Goal: Transaction & Acquisition: Purchase product/service

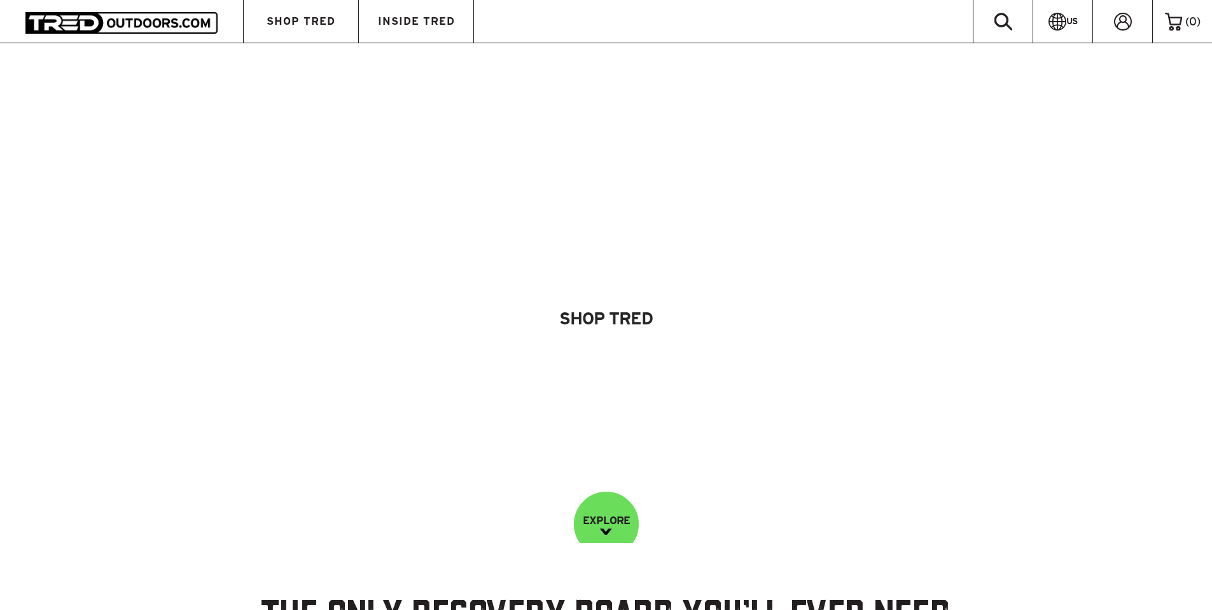
scroll to position [255, 0]
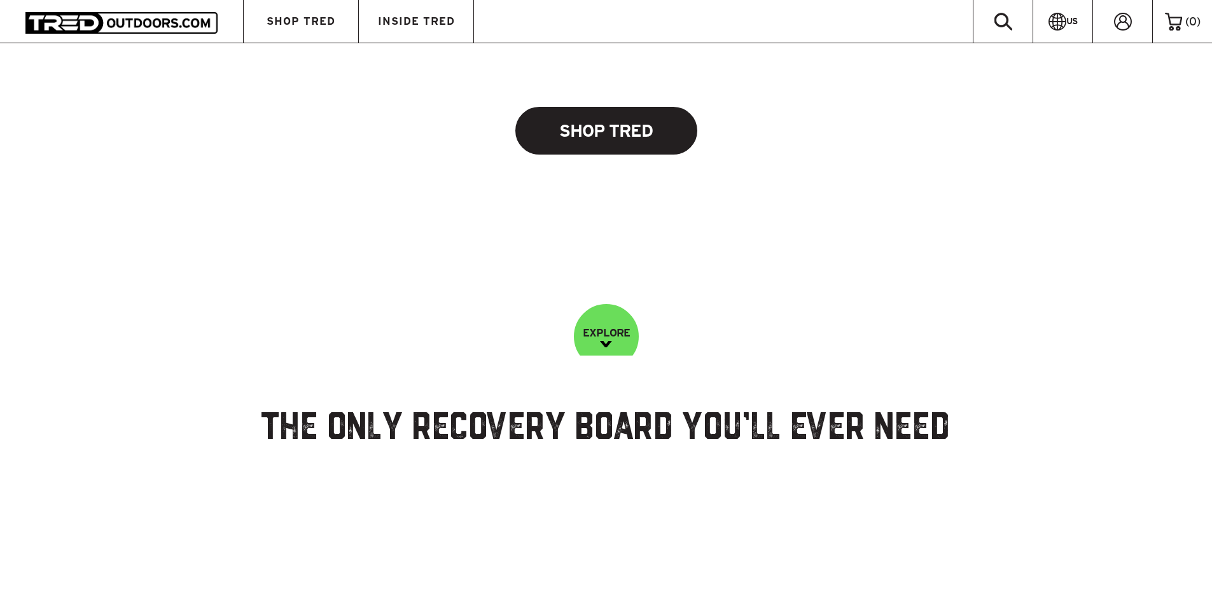
click at [593, 124] on link "Shop Tred" at bounding box center [607, 131] width 182 height 48
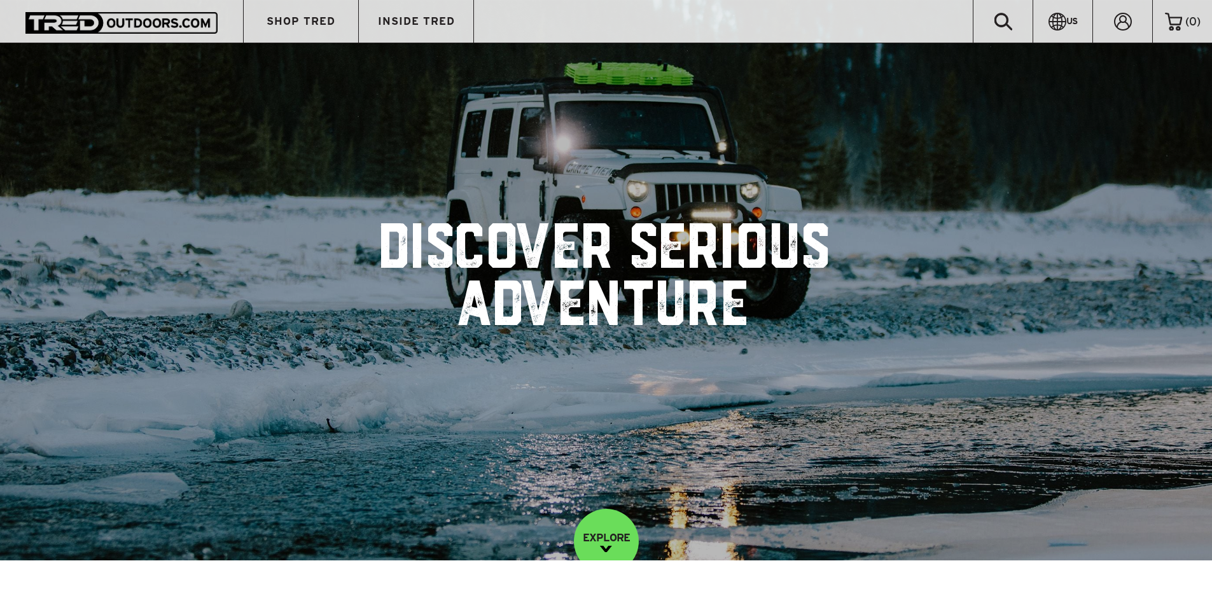
scroll to position [255, 0]
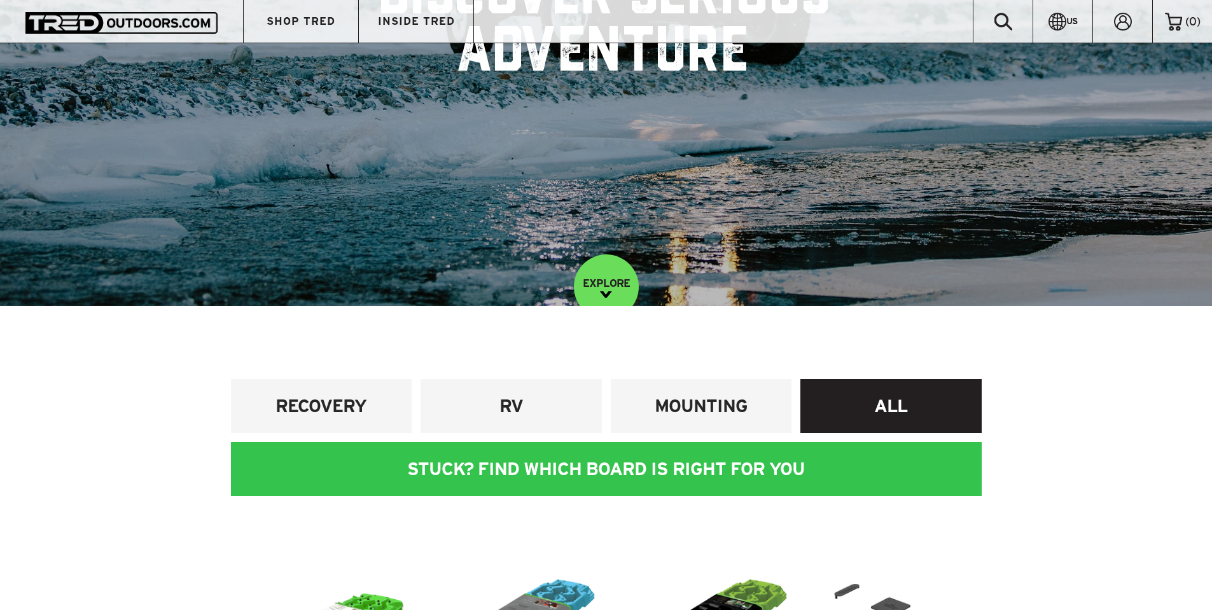
click at [895, 399] on h4 "ALL" at bounding box center [891, 407] width 162 height 24
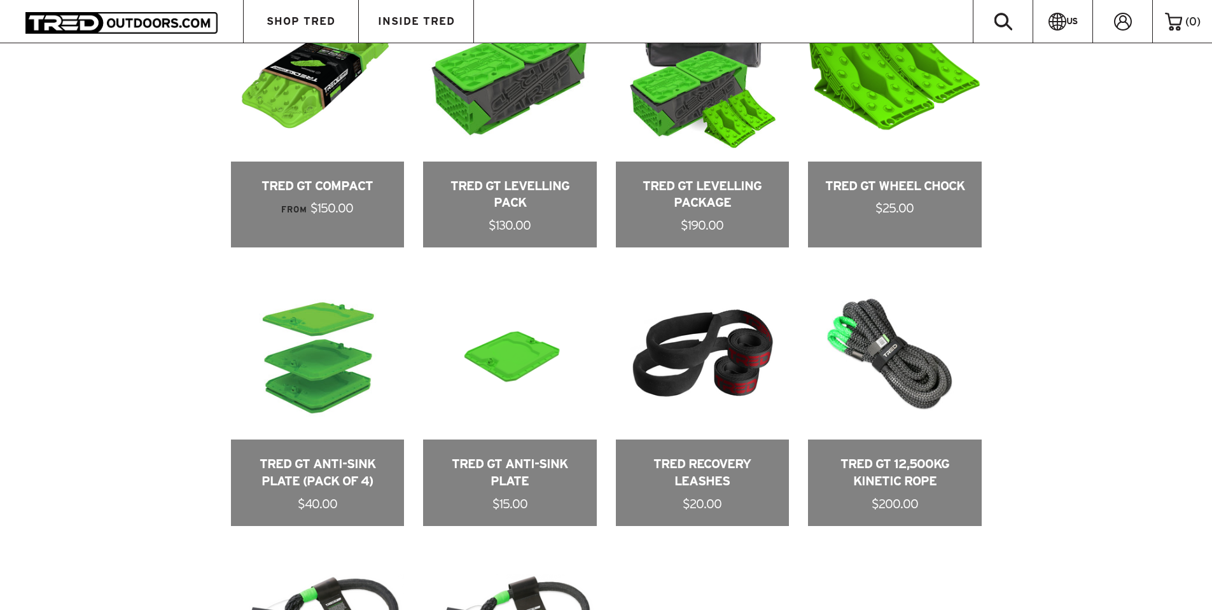
scroll to position [891, 0]
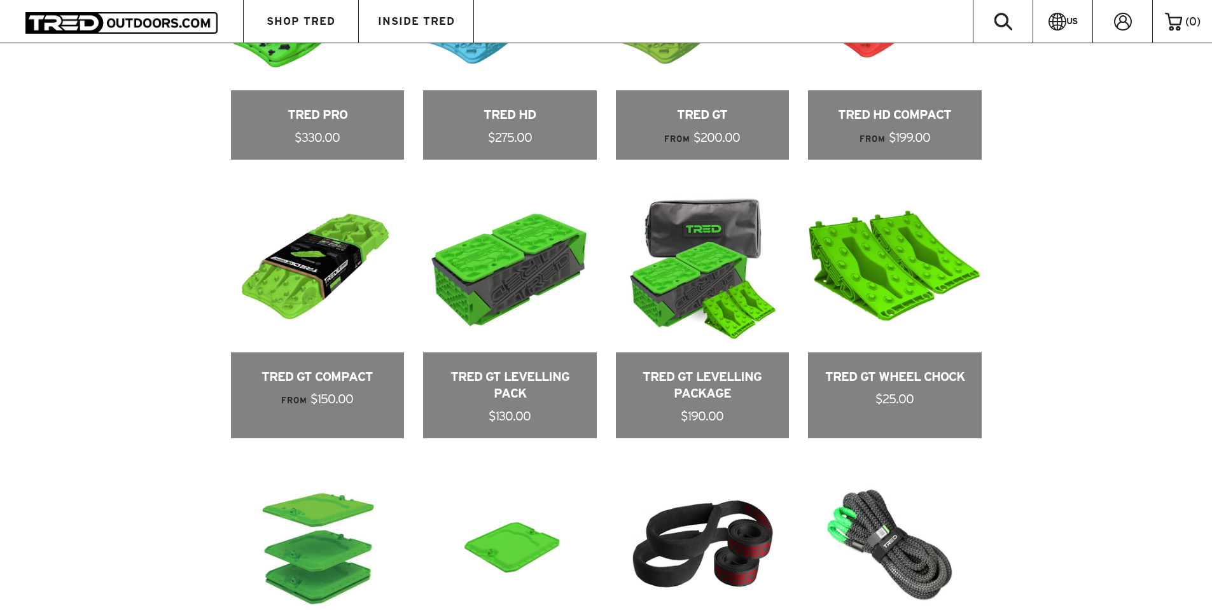
drag, startPoint x: 905, startPoint y: 381, endPoint x: 1148, endPoint y: 291, distance: 258.3
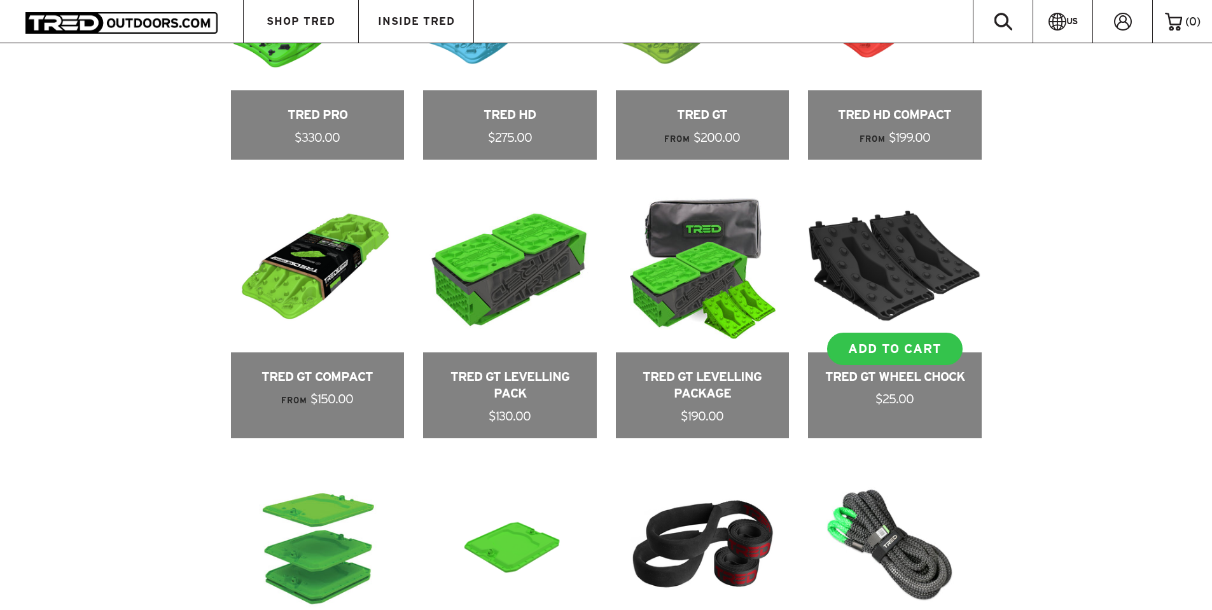
click at [941, 274] on link at bounding box center [895, 309] width 174 height 260
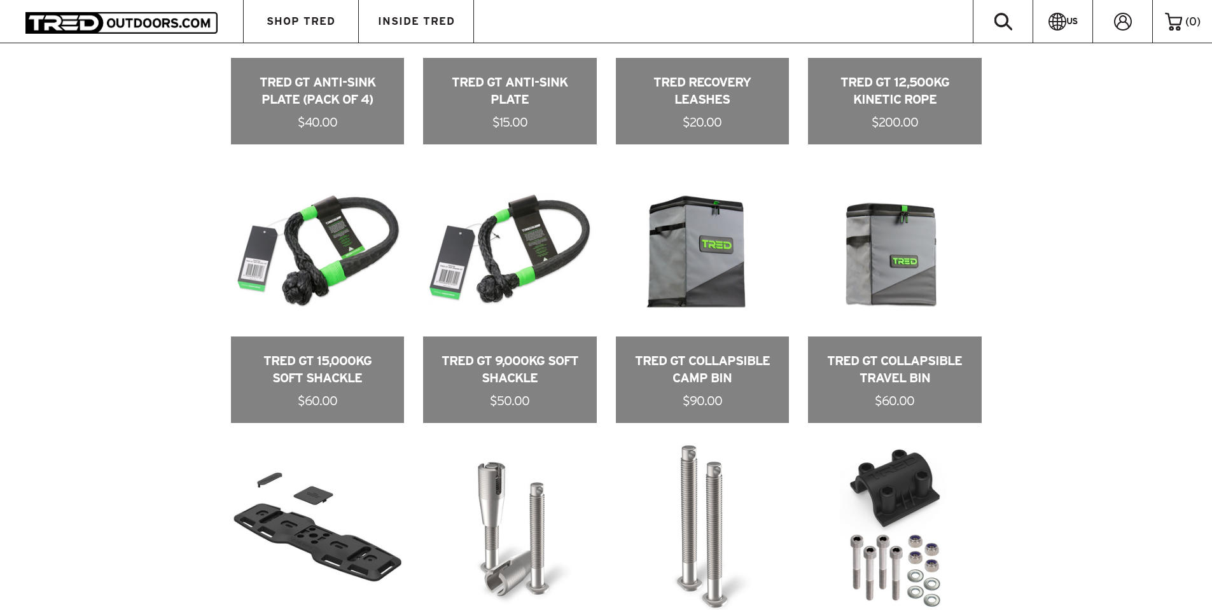
scroll to position [1527, 0]
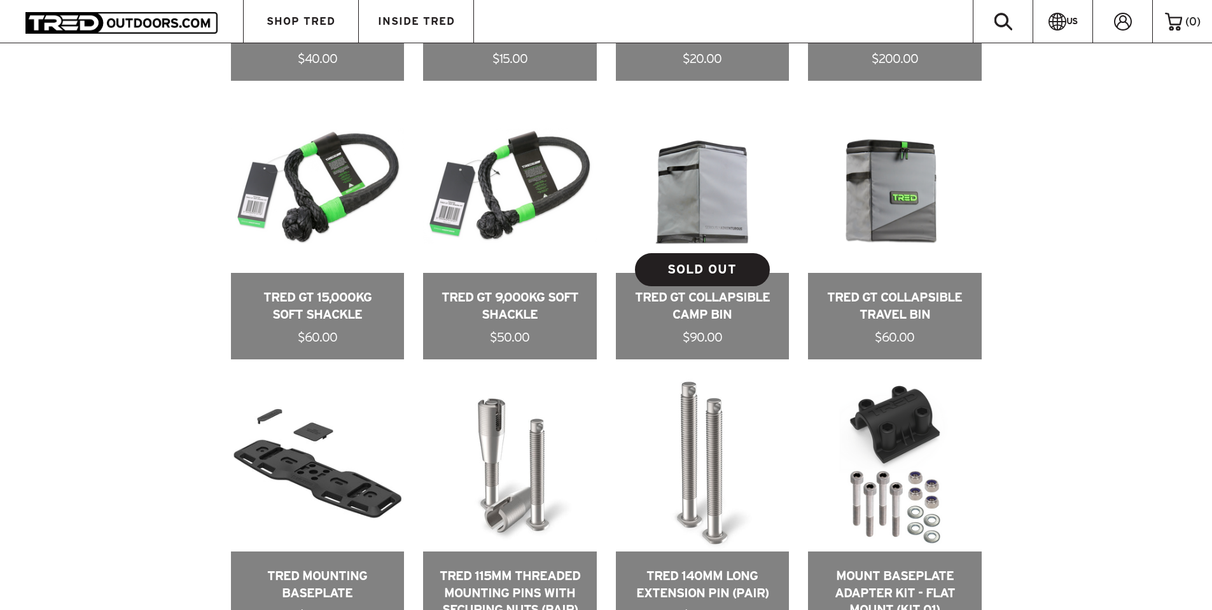
click at [731, 302] on link at bounding box center [703, 230] width 174 height 260
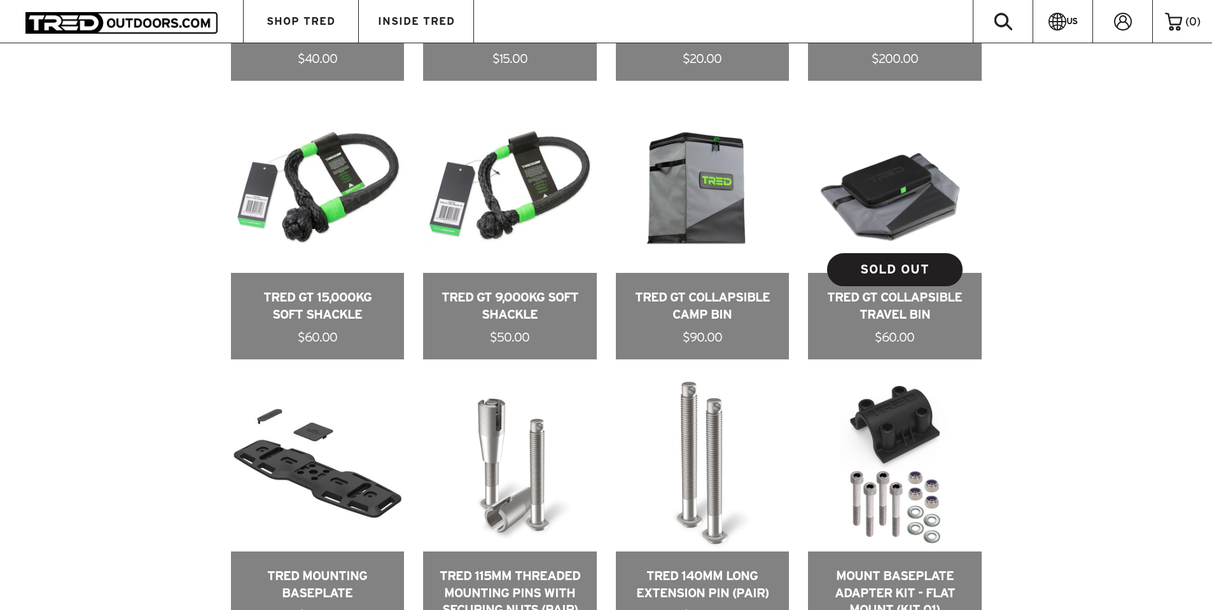
click at [894, 204] on link at bounding box center [895, 230] width 174 height 260
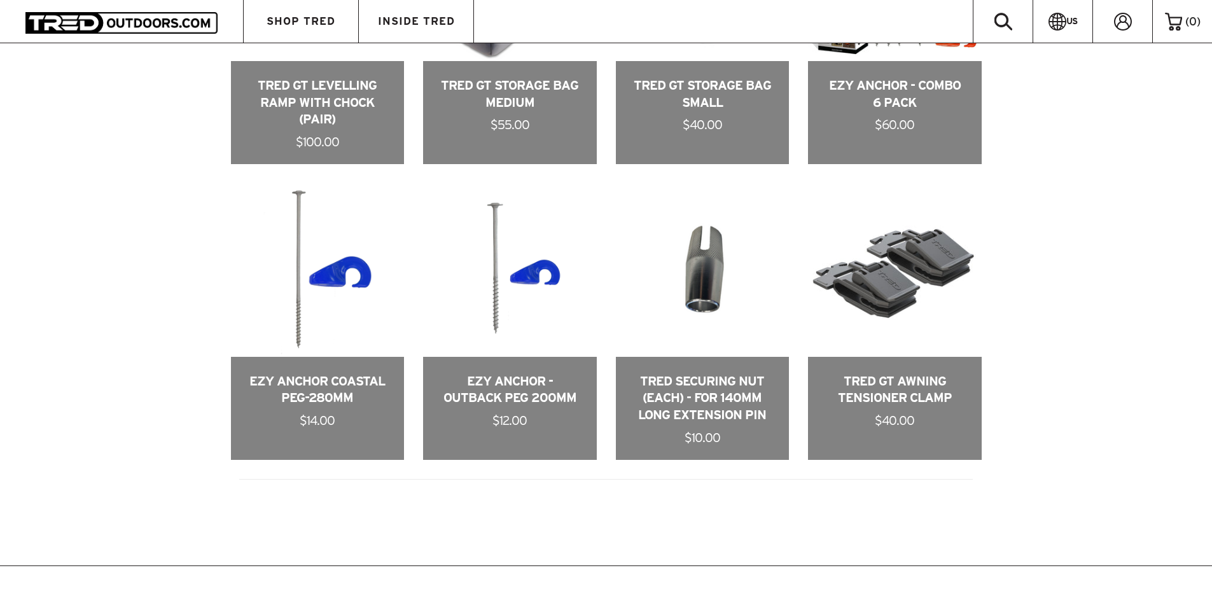
scroll to position [2482, 0]
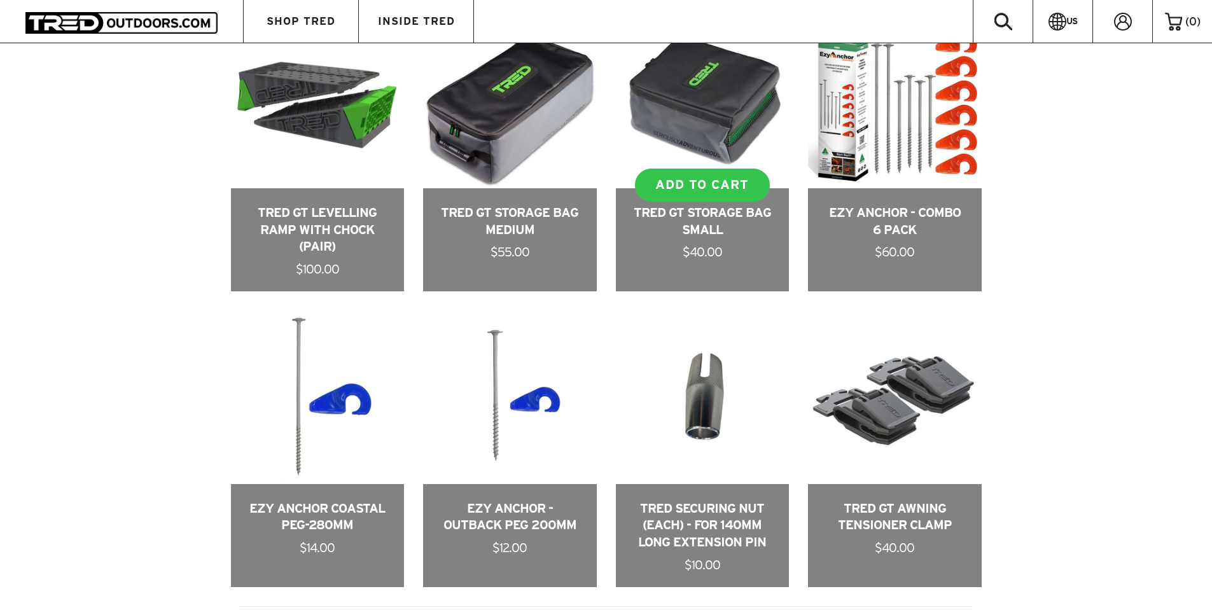
click at [706, 216] on link at bounding box center [703, 153] width 174 height 277
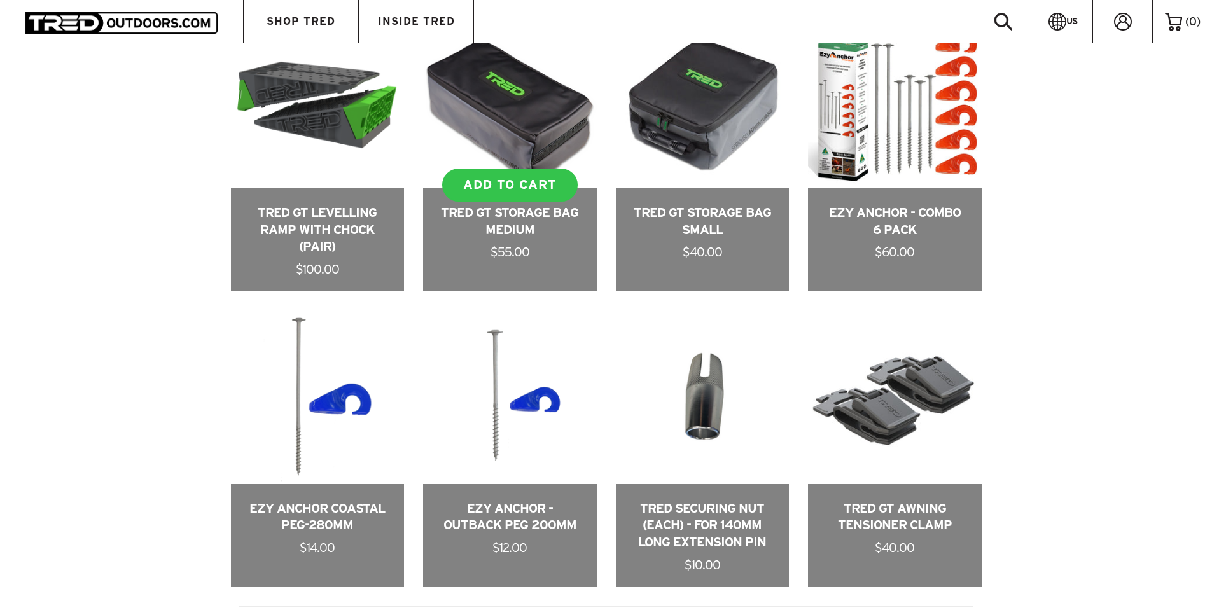
click at [481, 211] on link at bounding box center [510, 153] width 174 height 277
